Goal: Information Seeking & Learning: Find specific fact

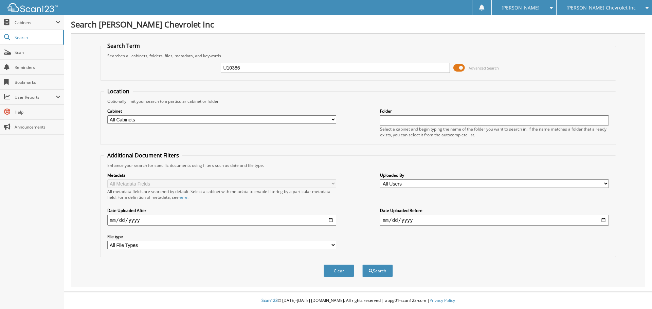
type input "U10386"
click at [362, 265] on button "Search" at bounding box center [377, 271] width 31 height 13
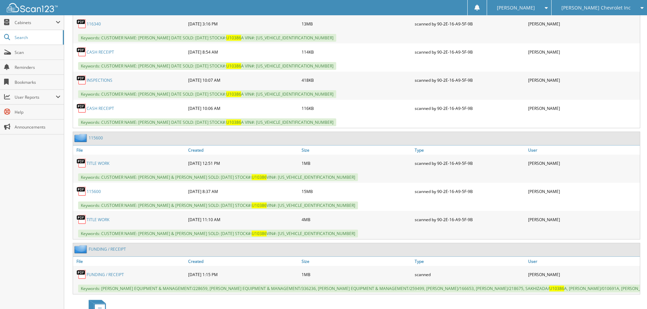
scroll to position [509, 0]
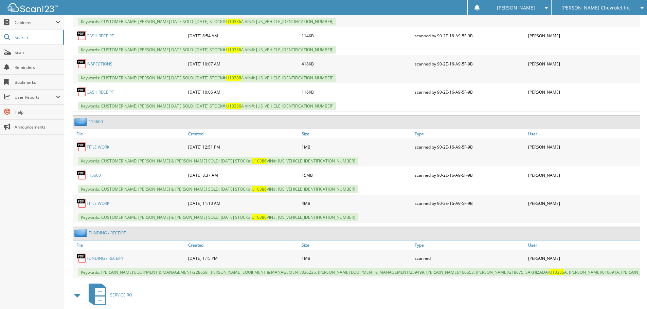
click at [97, 178] on link "115600" at bounding box center [94, 176] width 14 height 6
click at [101, 150] on link "TITLE WORK" at bounding box center [98, 147] width 23 height 6
